Goal: Task Accomplishment & Management: Manage account settings

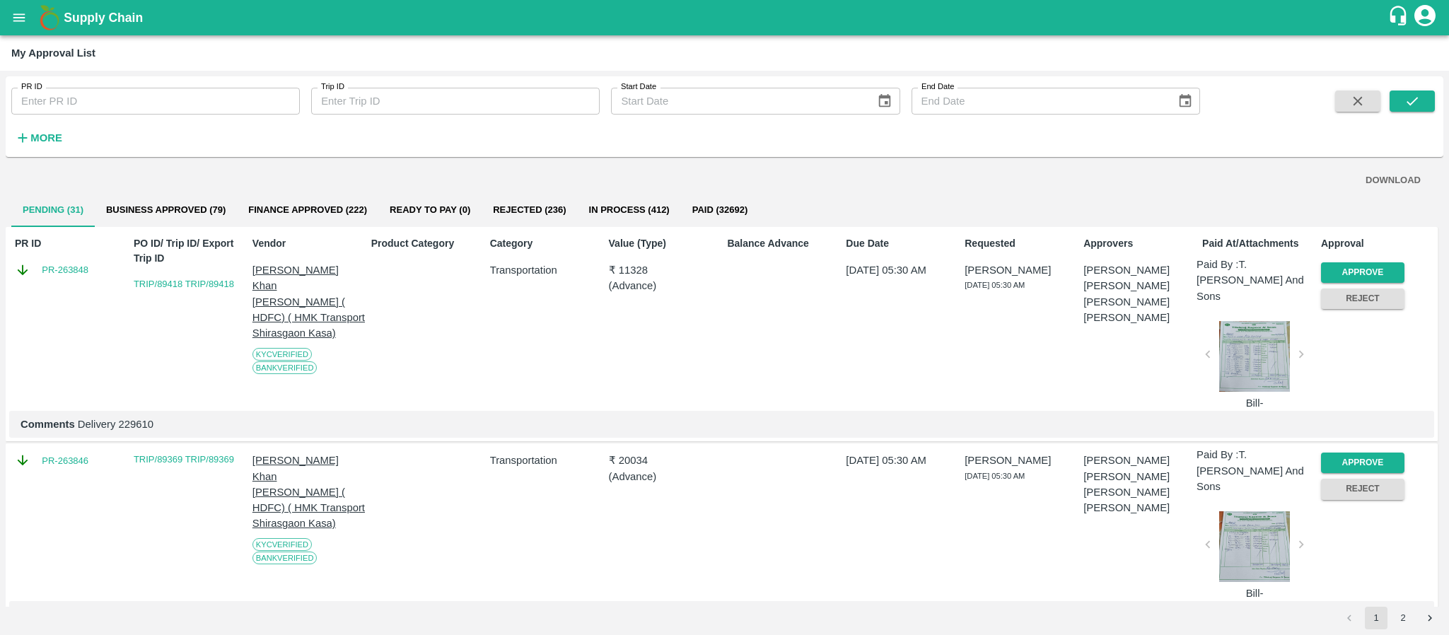
drag, startPoint x: 1443, startPoint y: 202, endPoint x: 1448, endPoint y: 229, distance: 27.2
click at [1448, 229] on div "PR ID PR ID Trip ID Trip ID Start Date Start Date End Date End Date More DOWNLO…" at bounding box center [724, 353] width 1449 height 564
click at [1276, 342] on div at bounding box center [1254, 356] width 82 height 71
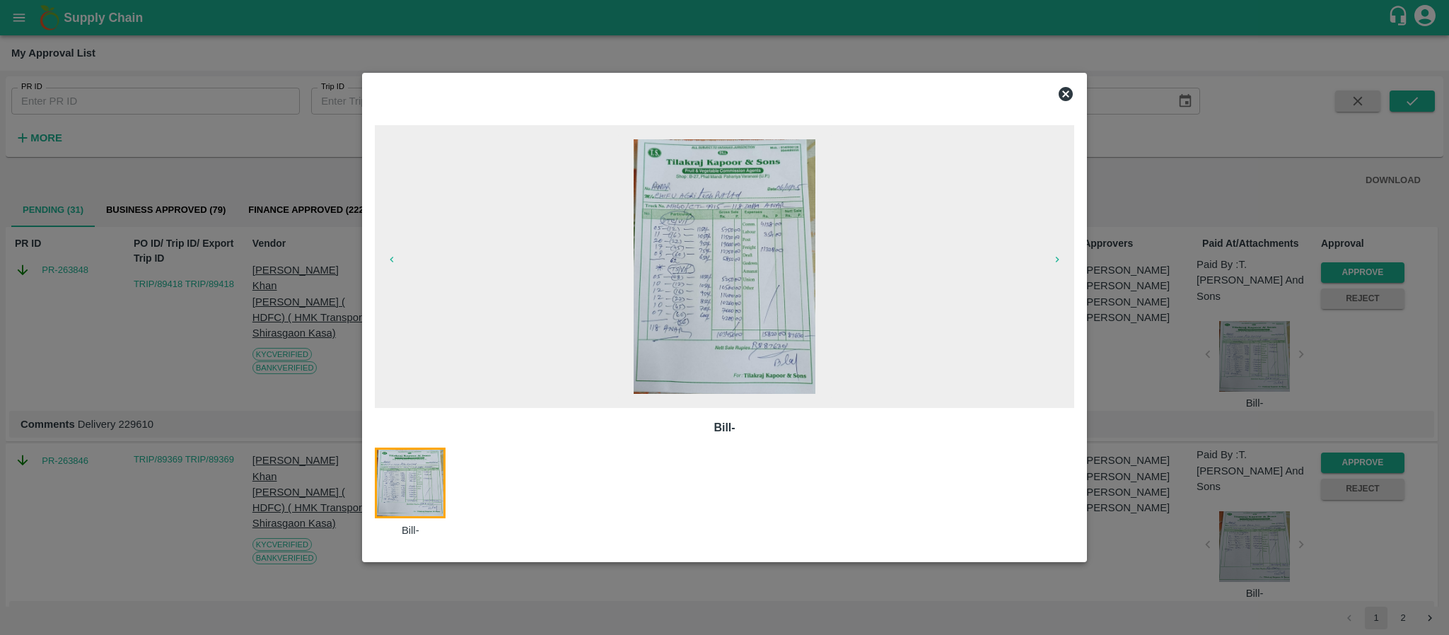
click at [706, 313] on img at bounding box center [725, 266] width 182 height 255
click at [1067, 96] on icon at bounding box center [1066, 94] width 14 height 14
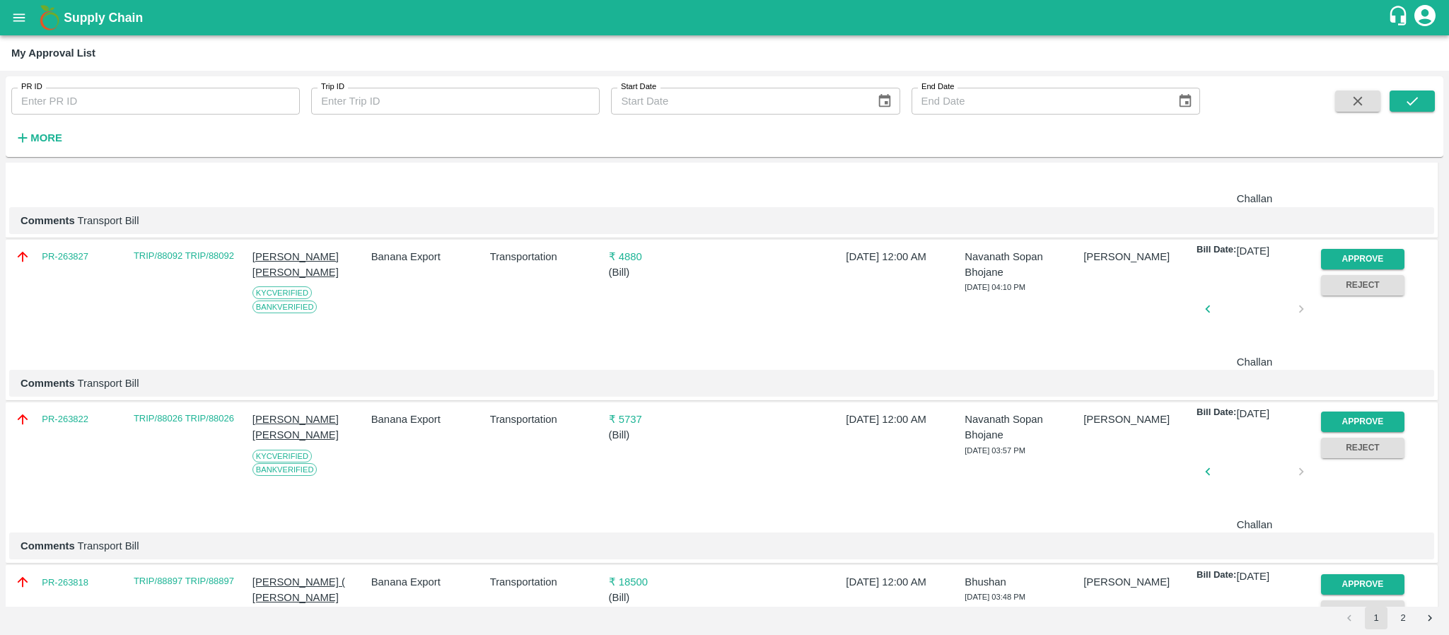
scroll to position [891, 0]
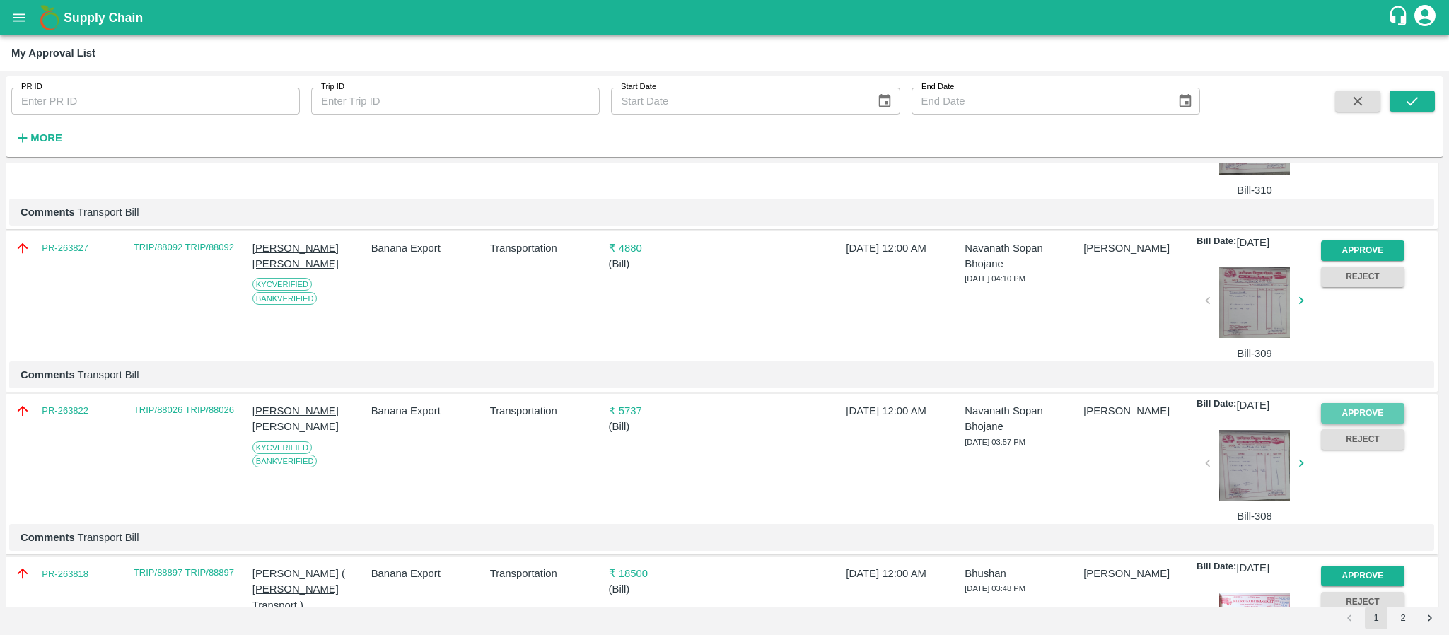
click at [1382, 403] on button "Approve" at bounding box center [1362, 413] width 83 height 21
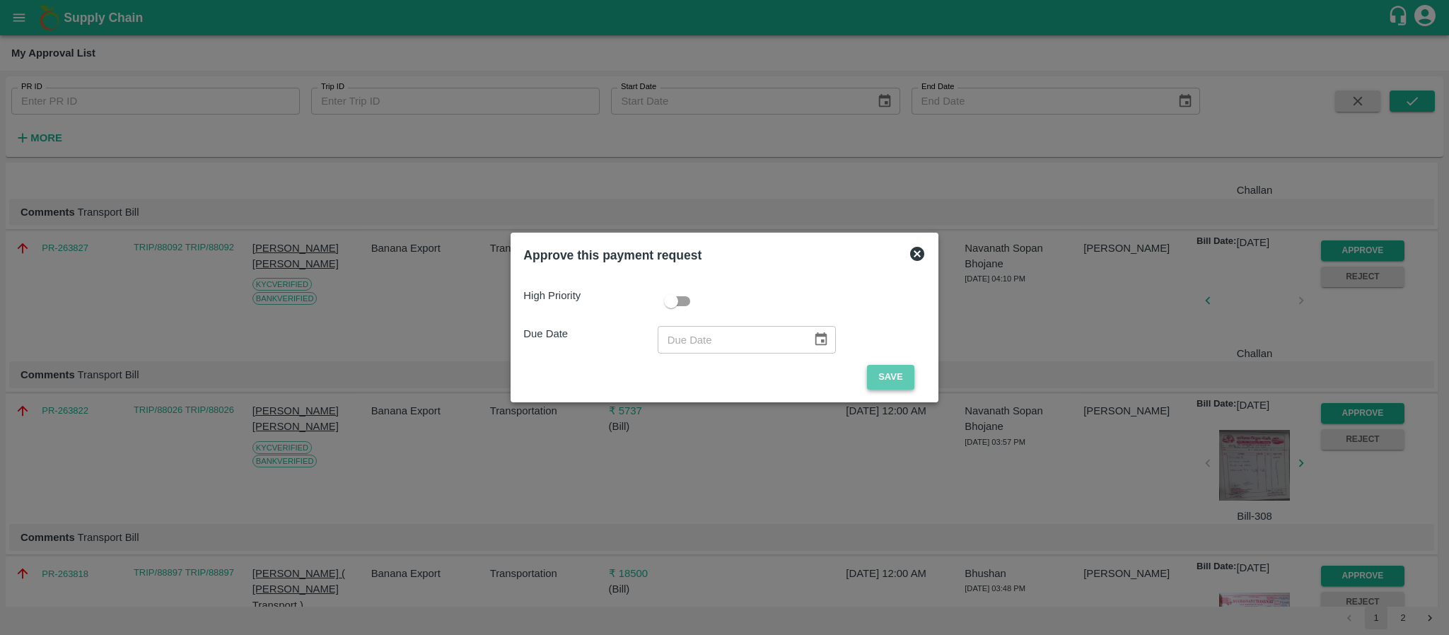
click at [889, 380] on button "Save" at bounding box center [890, 377] width 47 height 25
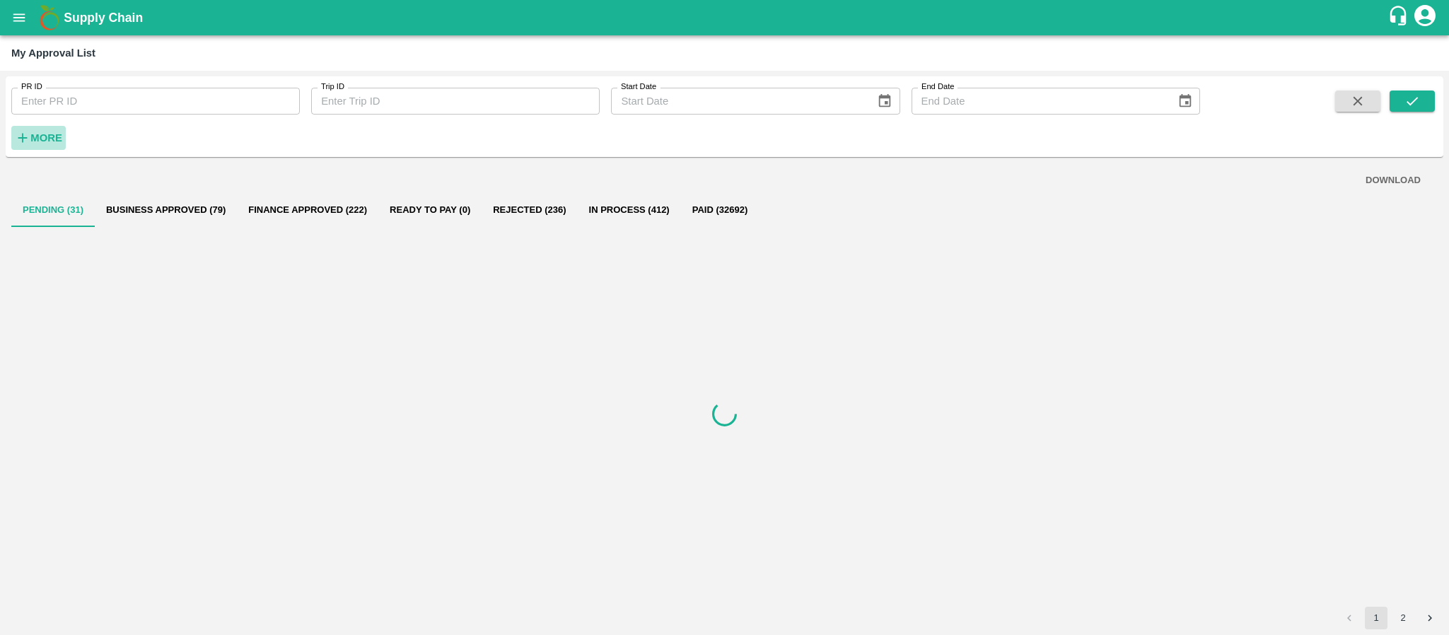
click at [47, 139] on strong "More" at bounding box center [46, 137] width 32 height 11
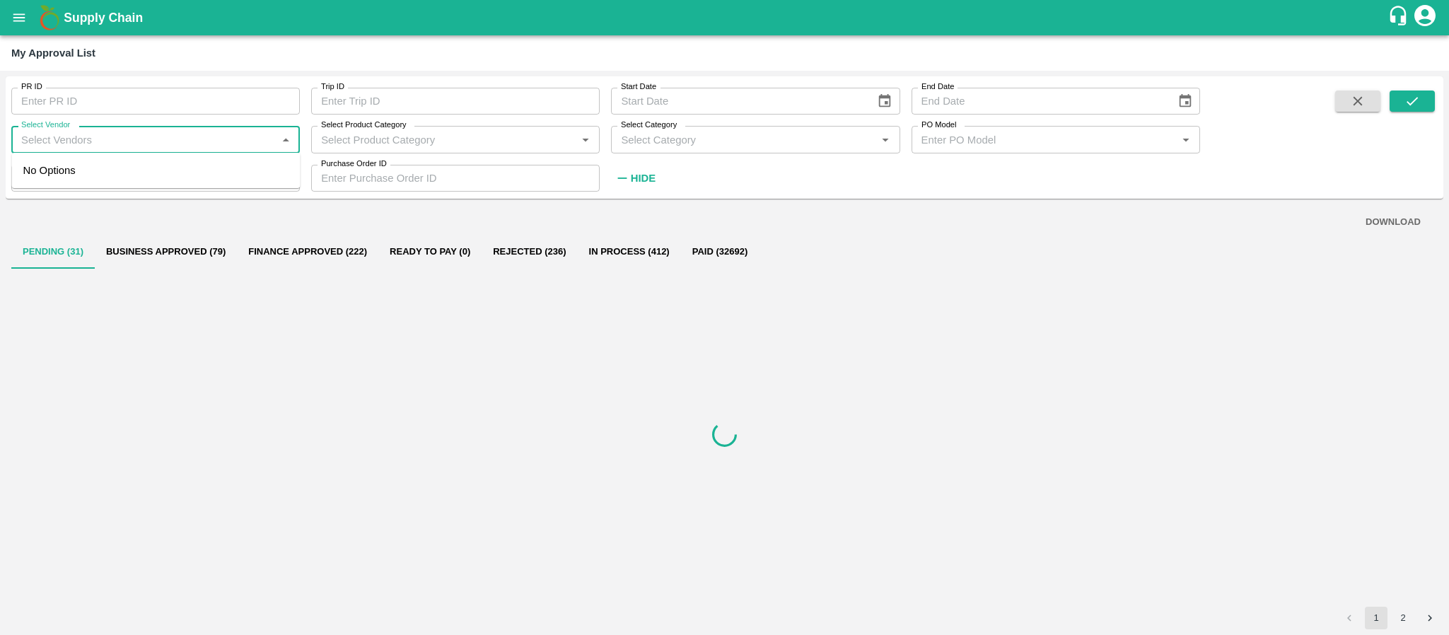
click at [78, 146] on input "Select Vendor" at bounding box center [144, 139] width 257 height 18
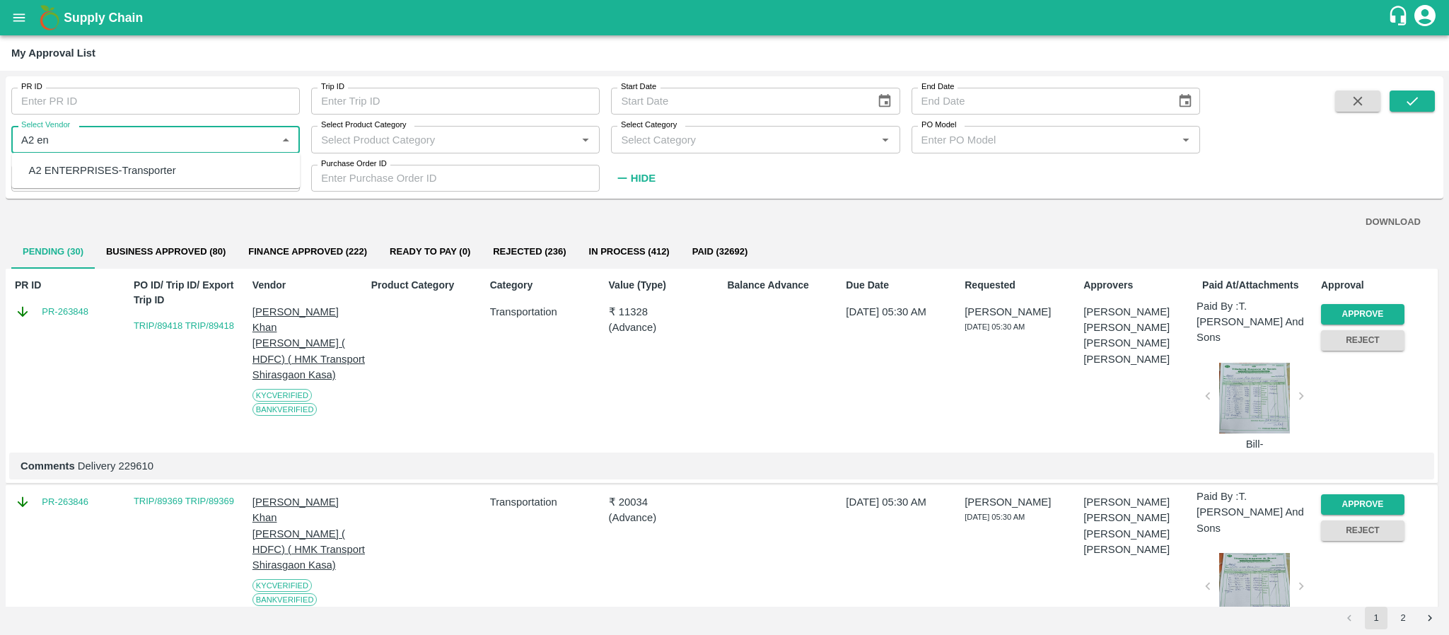
click at [104, 175] on div "A2 ENTERPRISES-Transporter" at bounding box center [102, 171] width 147 height 16
type input "A2 ENTERPRISES-Transporter"
click at [1407, 100] on icon "submit" at bounding box center [1412, 101] width 16 height 16
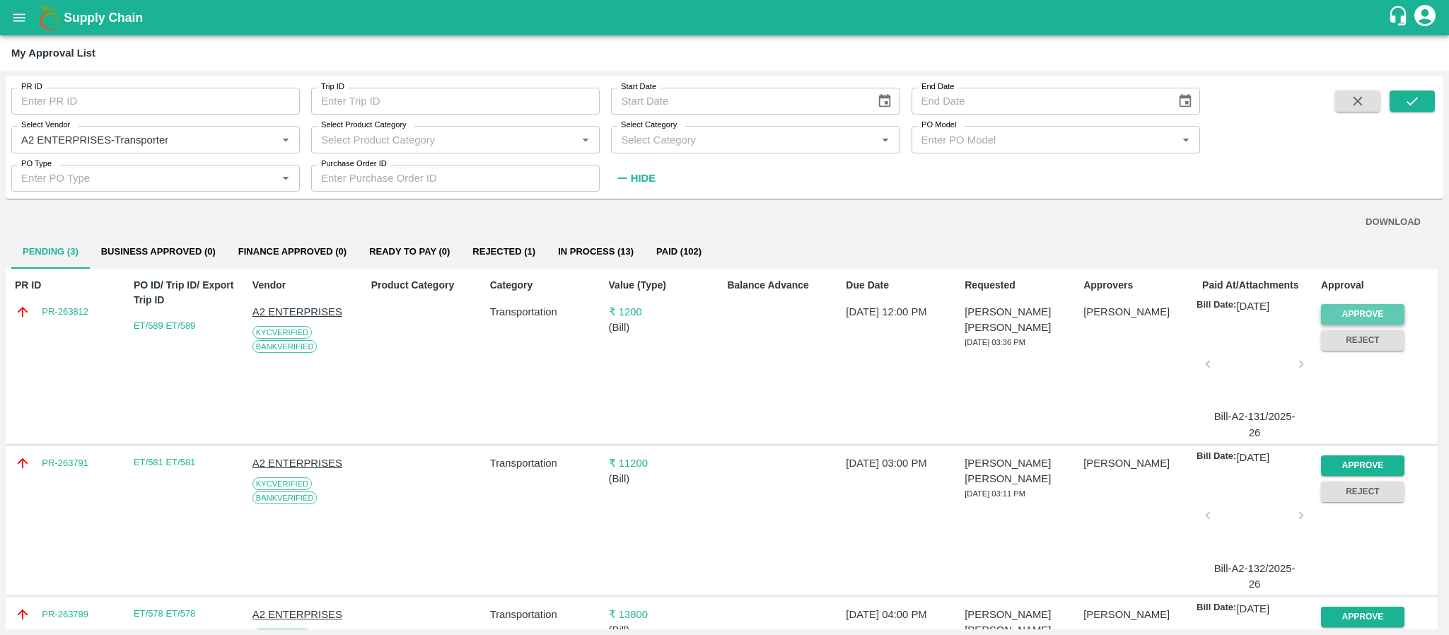
click at [1349, 306] on button "Approve" at bounding box center [1362, 314] width 83 height 21
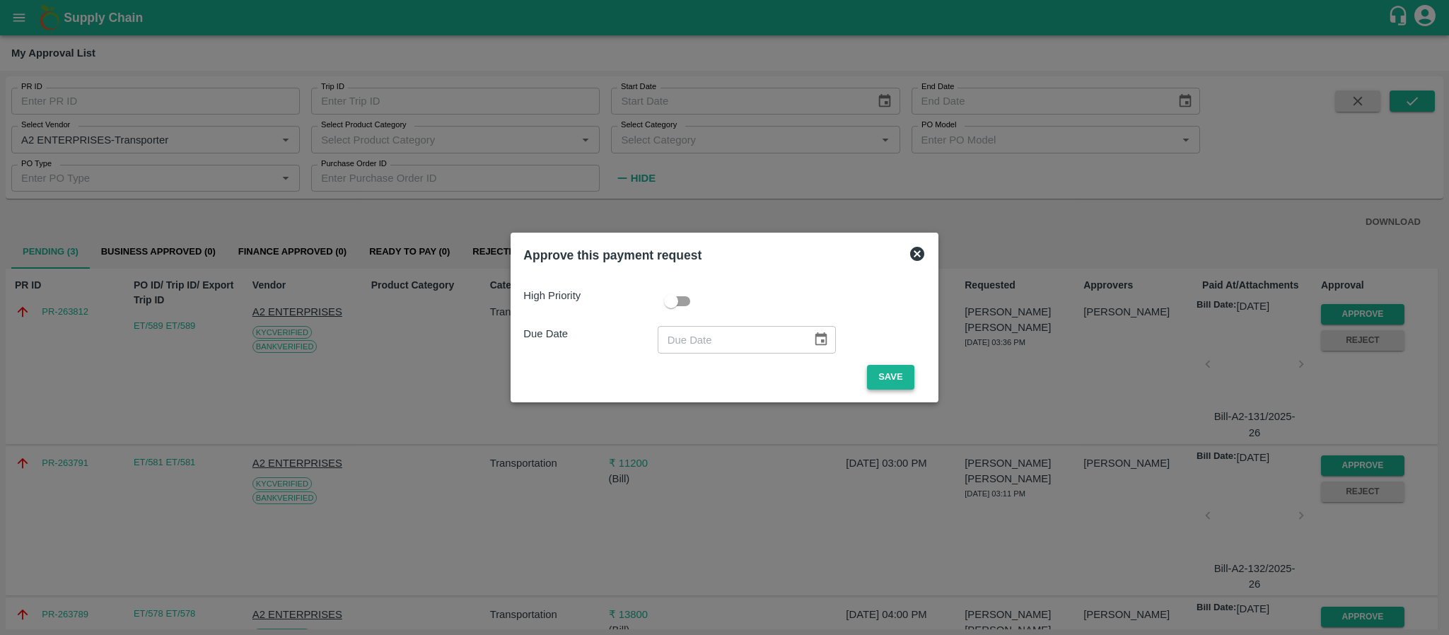
click at [891, 369] on button "Save" at bounding box center [890, 377] width 47 height 25
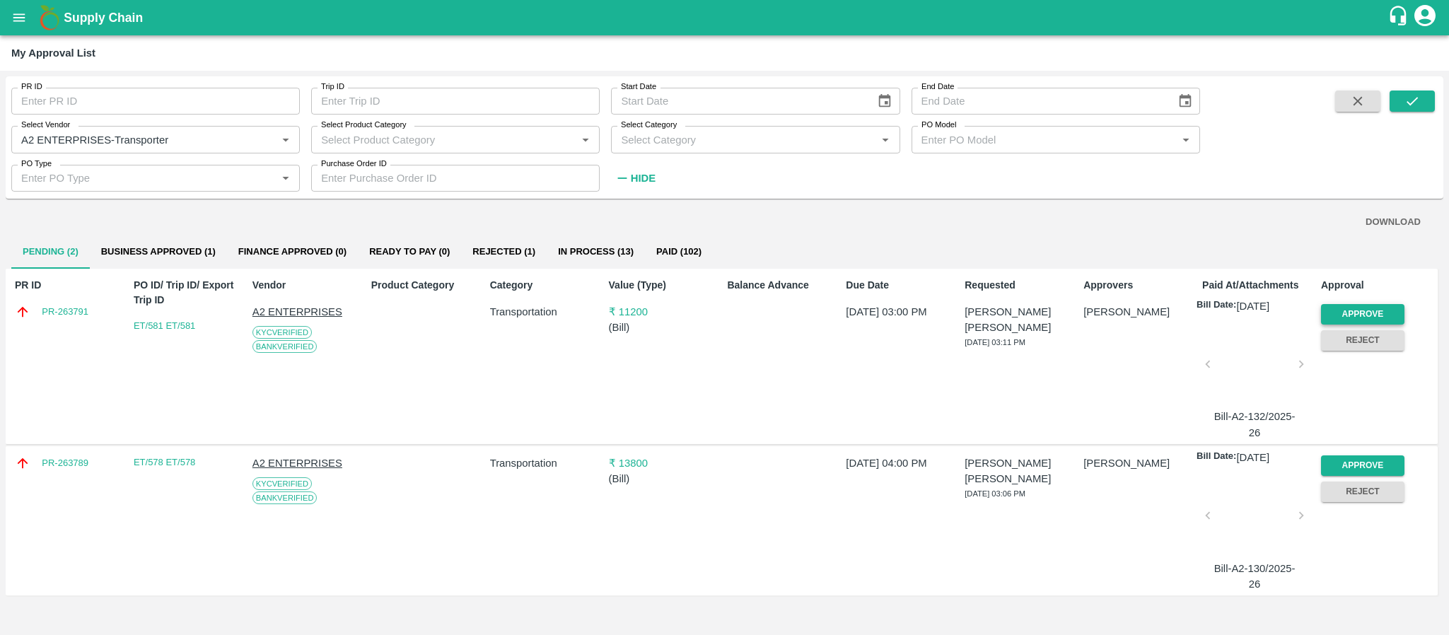
click at [1365, 304] on button "Approve" at bounding box center [1362, 314] width 83 height 21
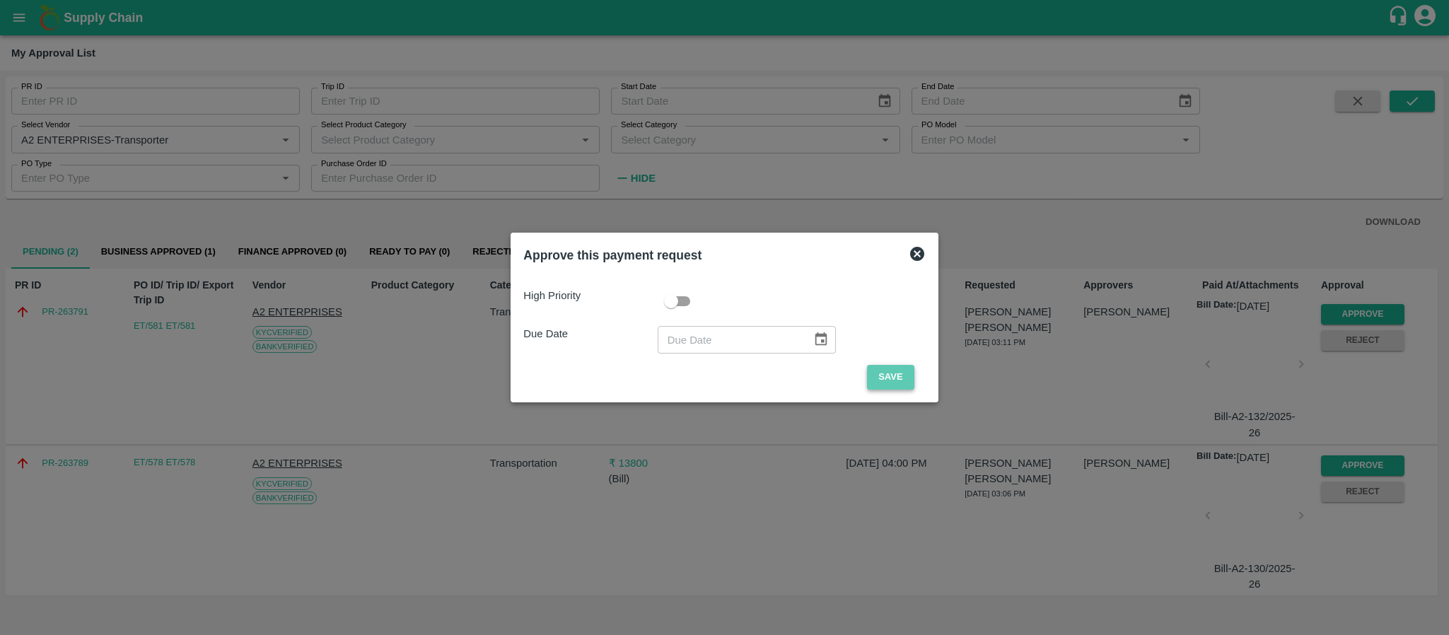
click at [897, 369] on button "Save" at bounding box center [890, 377] width 47 height 25
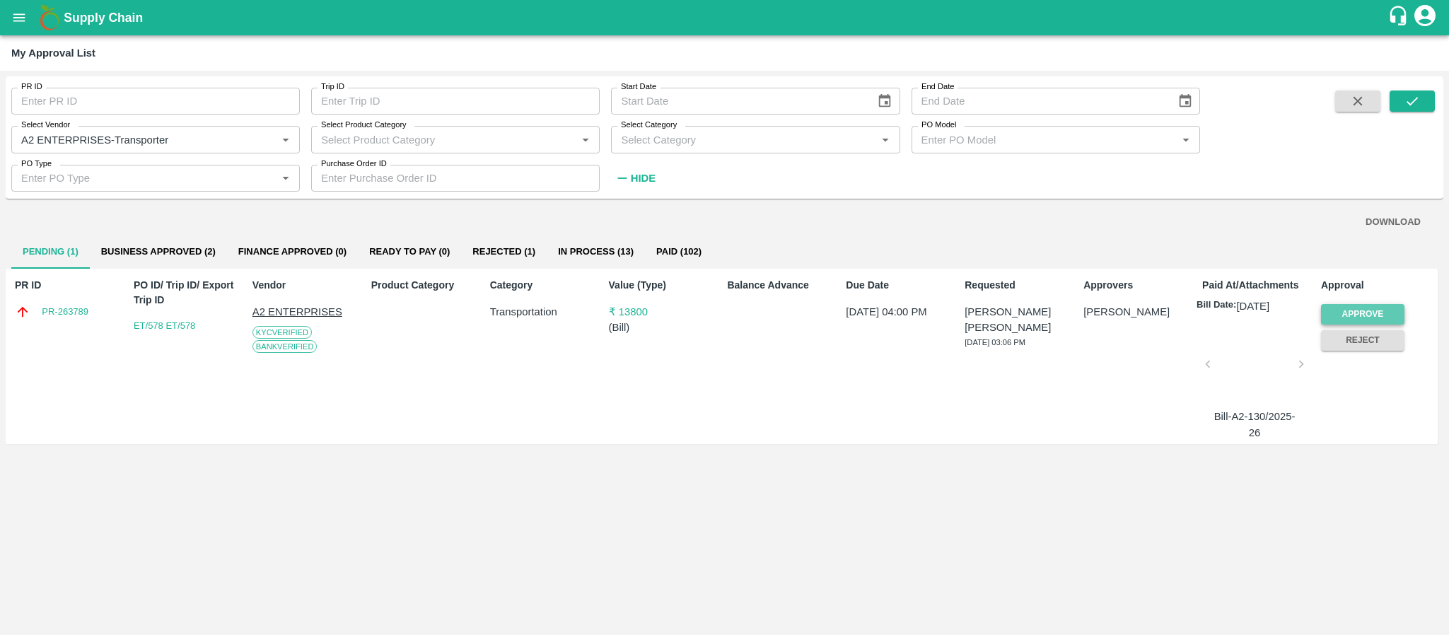
click at [1354, 313] on button "Approve" at bounding box center [1362, 314] width 83 height 21
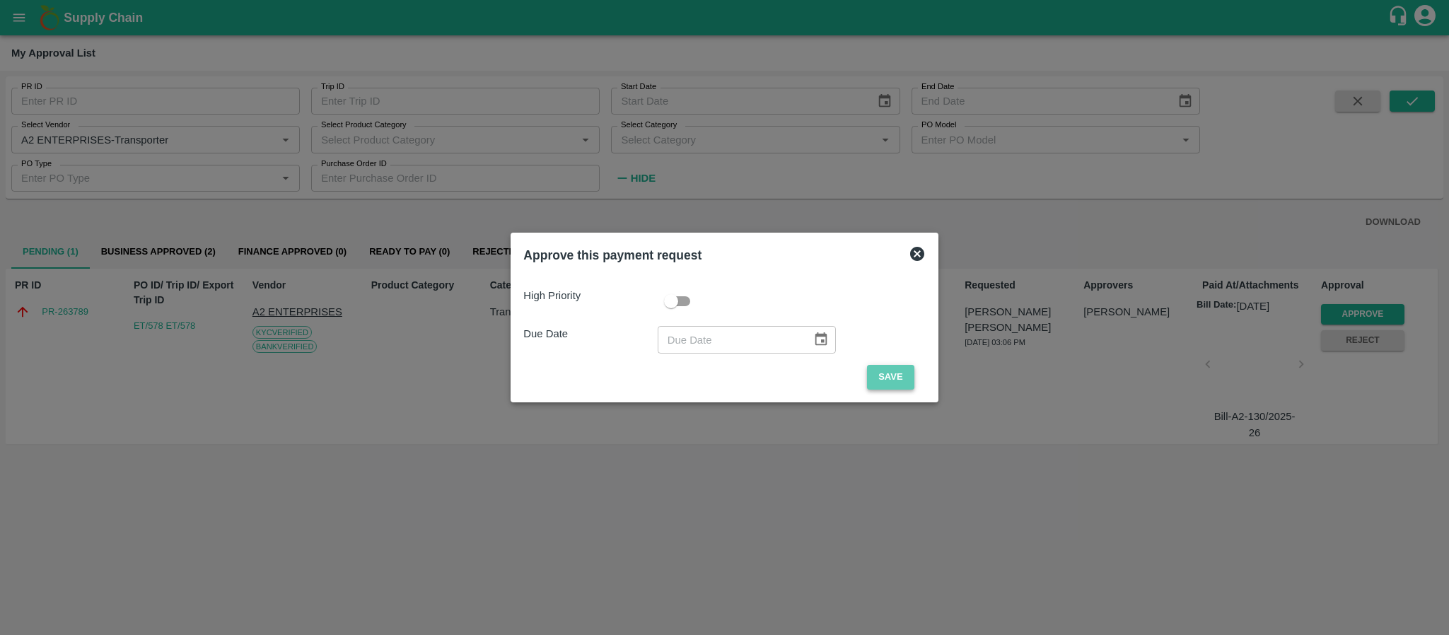
click at [883, 369] on button "Save" at bounding box center [890, 377] width 47 height 25
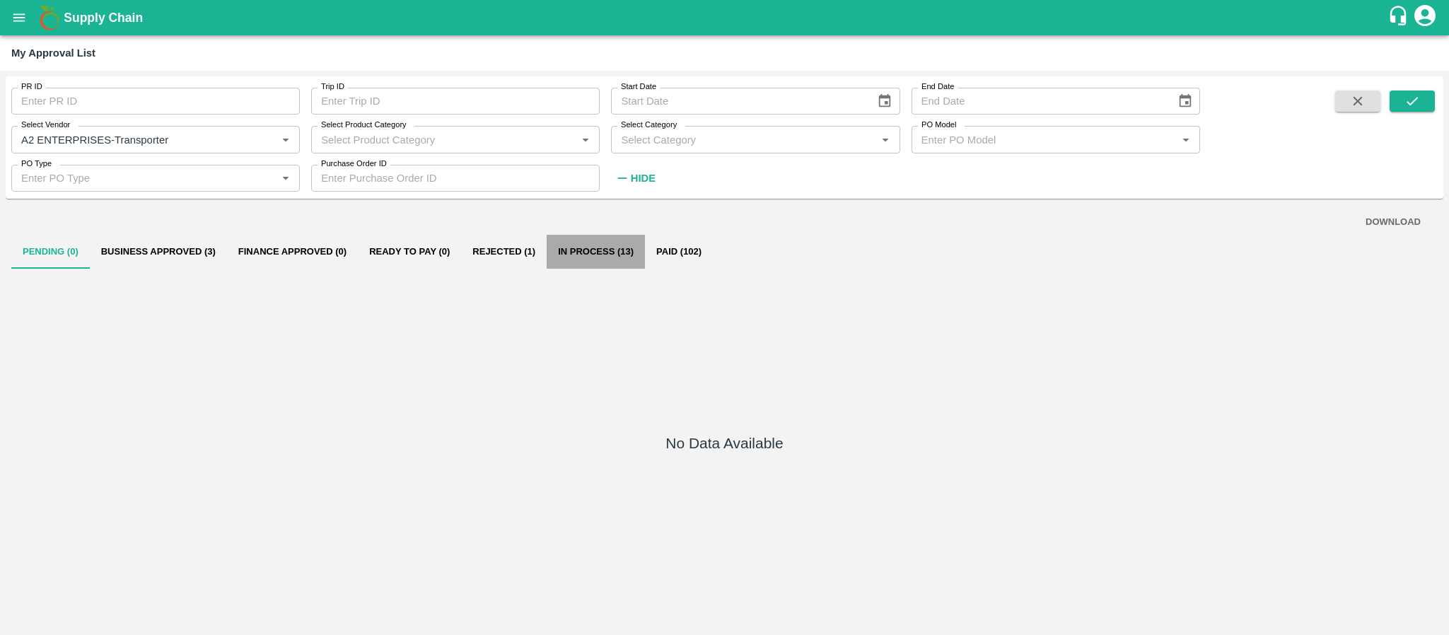
click at [563, 252] on button "In Process (13)" at bounding box center [596, 252] width 98 height 34
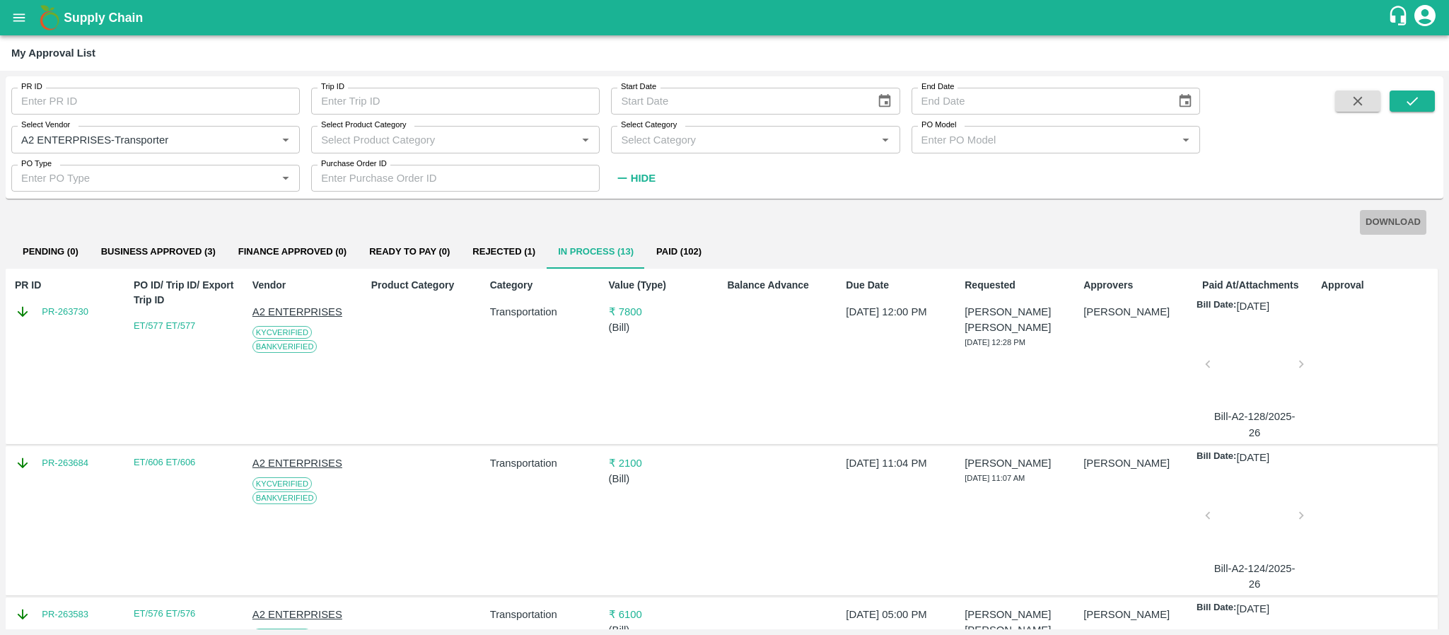
click at [1398, 230] on button "DOWNLOAD" at bounding box center [1393, 222] width 66 height 25
click at [200, 244] on button "Business Approved (3)" at bounding box center [158, 252] width 137 height 34
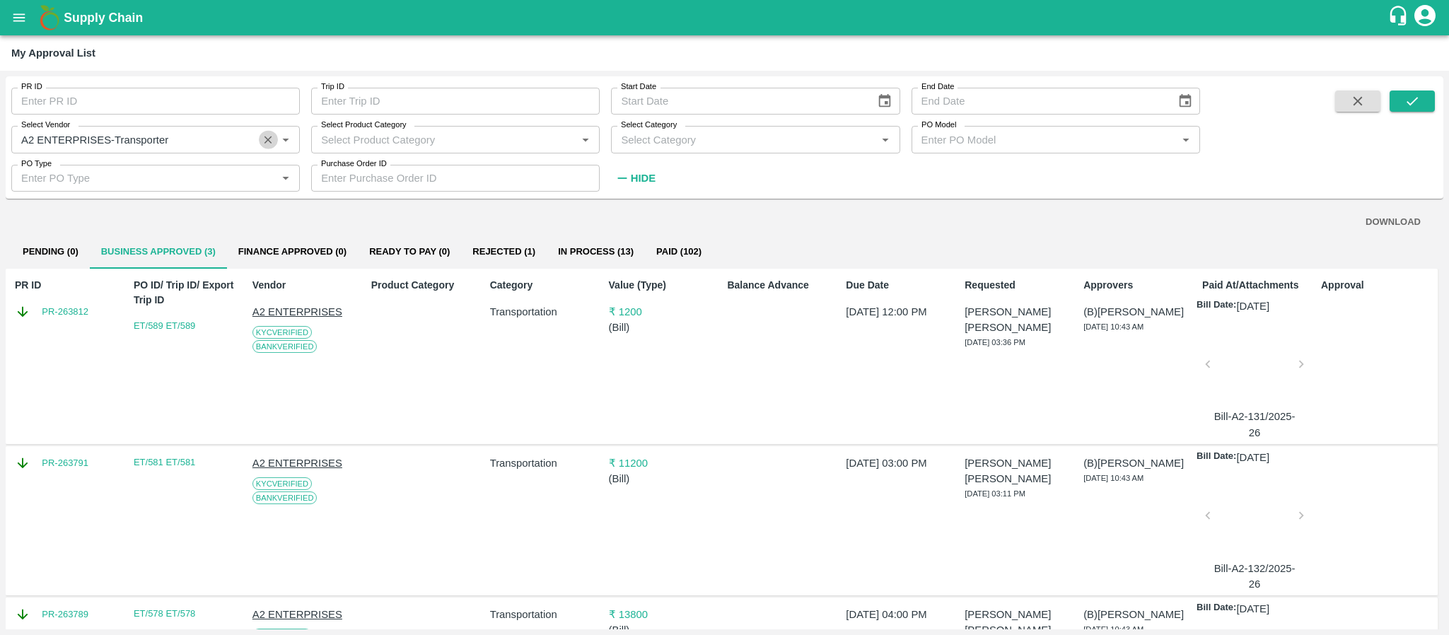
click at [269, 145] on icon "Clear" at bounding box center [268, 139] width 13 height 13
